Goal: Navigation & Orientation: Find specific page/section

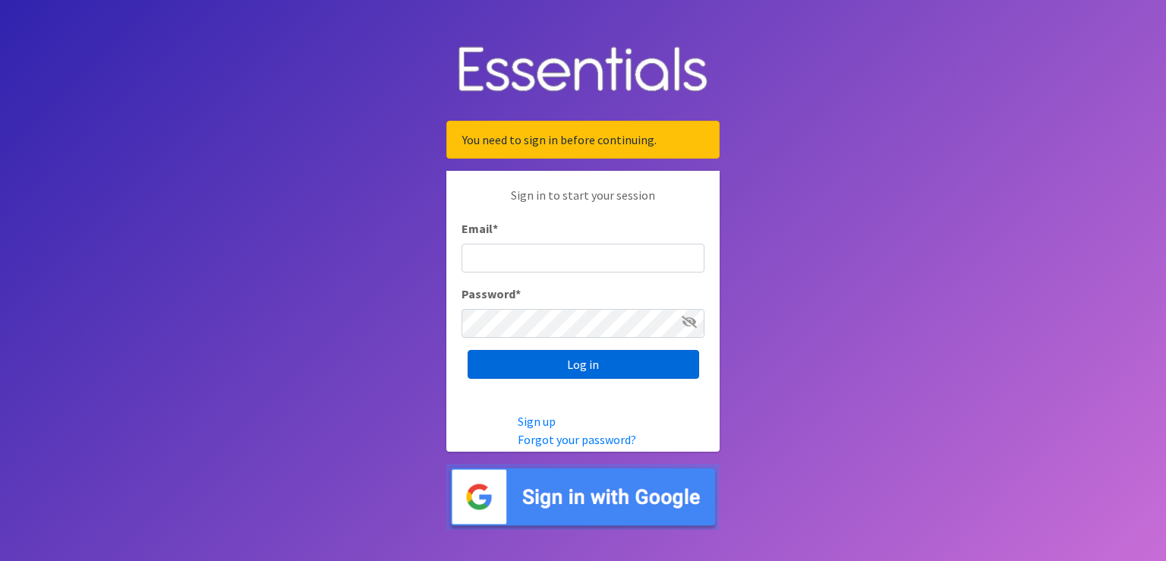
type input "[PERSON_NAME][EMAIL_ADDRESS][DOMAIN_NAME]"
click at [579, 368] on input "Log in" at bounding box center [584, 364] width 232 height 29
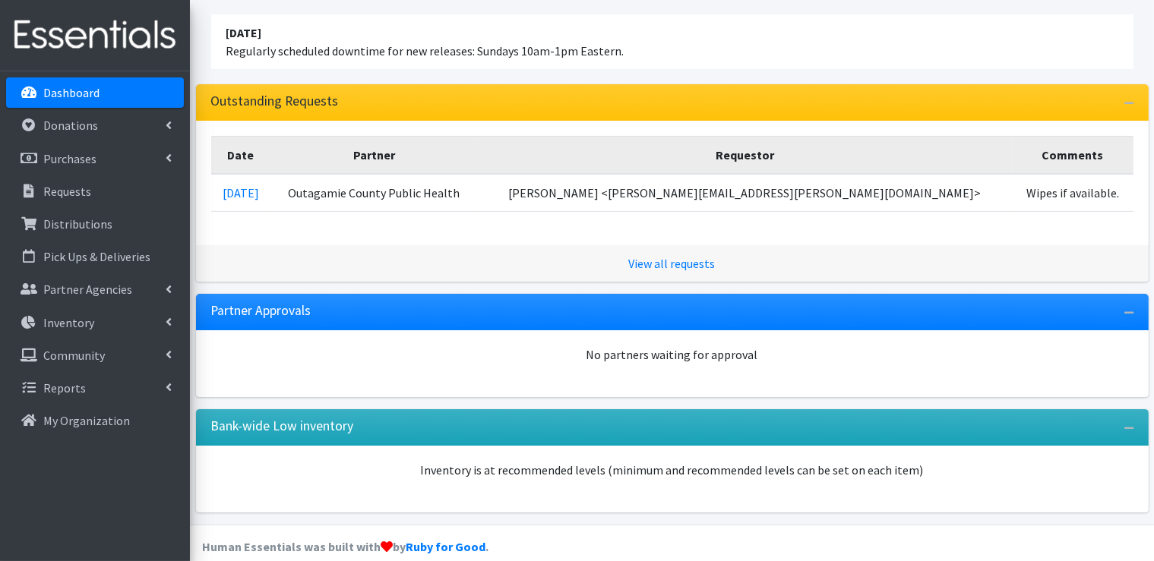
scroll to position [205, 0]
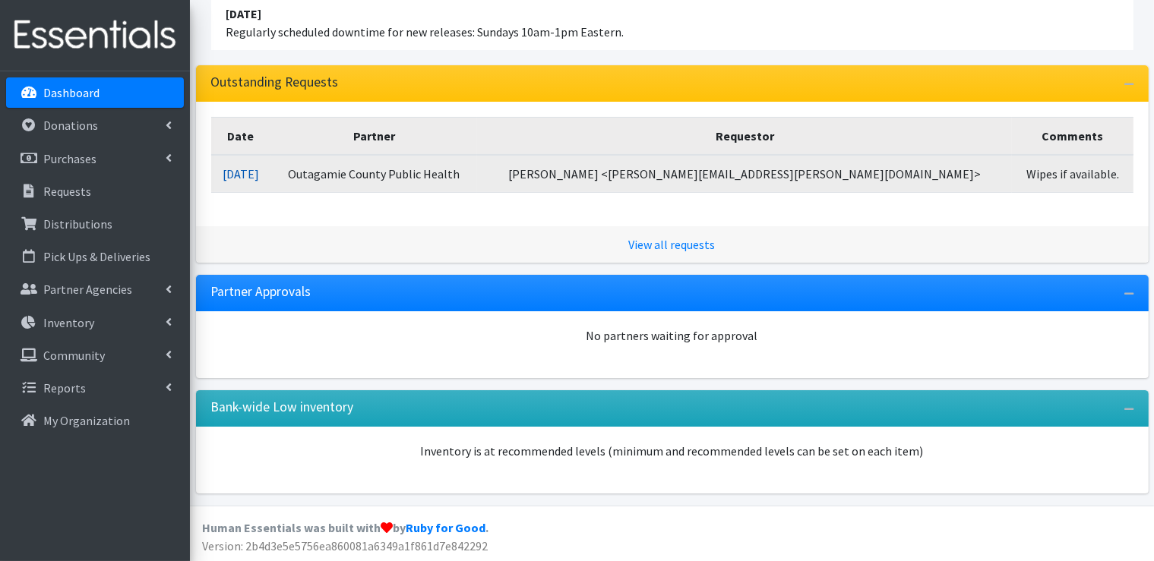
click at [259, 173] on link "09/03/2025" at bounding box center [241, 173] width 36 height 15
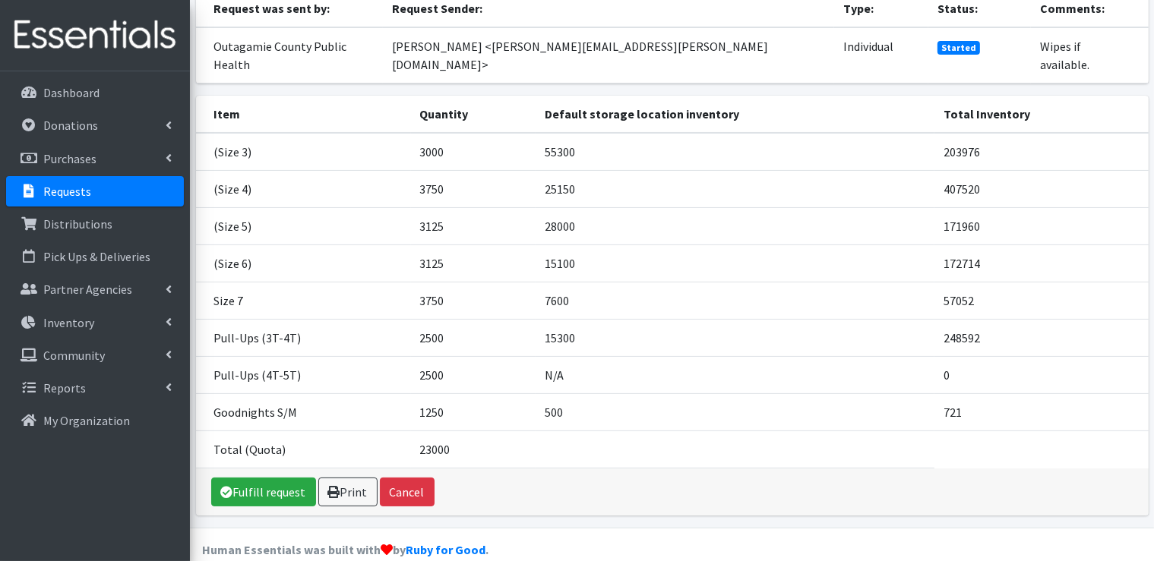
scroll to position [163, 0]
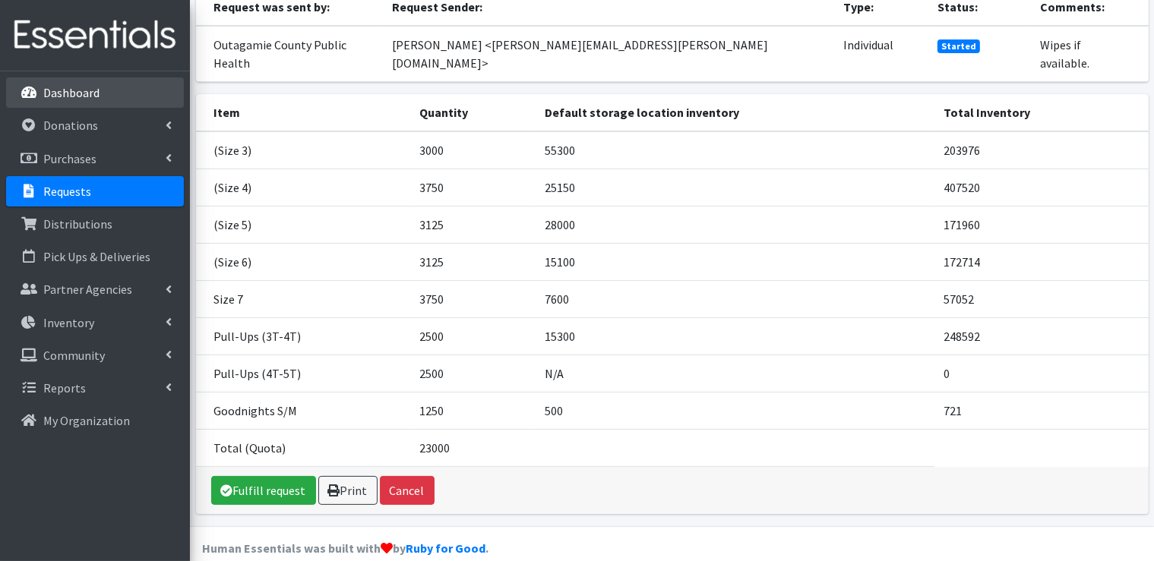
click at [70, 96] on p "Dashboard" at bounding box center [71, 92] width 56 height 15
